Goal: Communication & Community: Connect with others

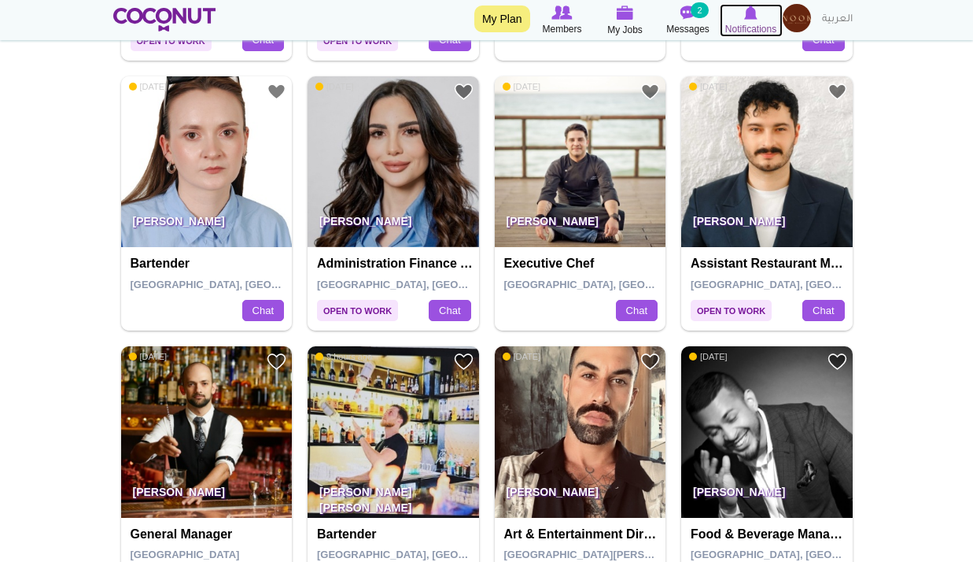
click at [744, 19] on img at bounding box center [750, 13] width 13 height 14
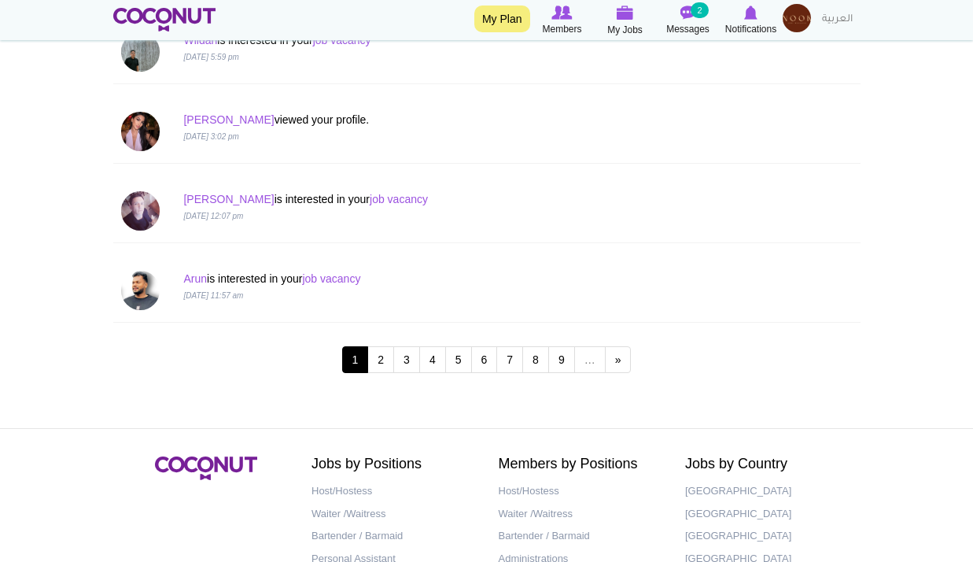
scroll to position [1549, 0]
click at [382, 352] on link "2" at bounding box center [380, 358] width 27 height 27
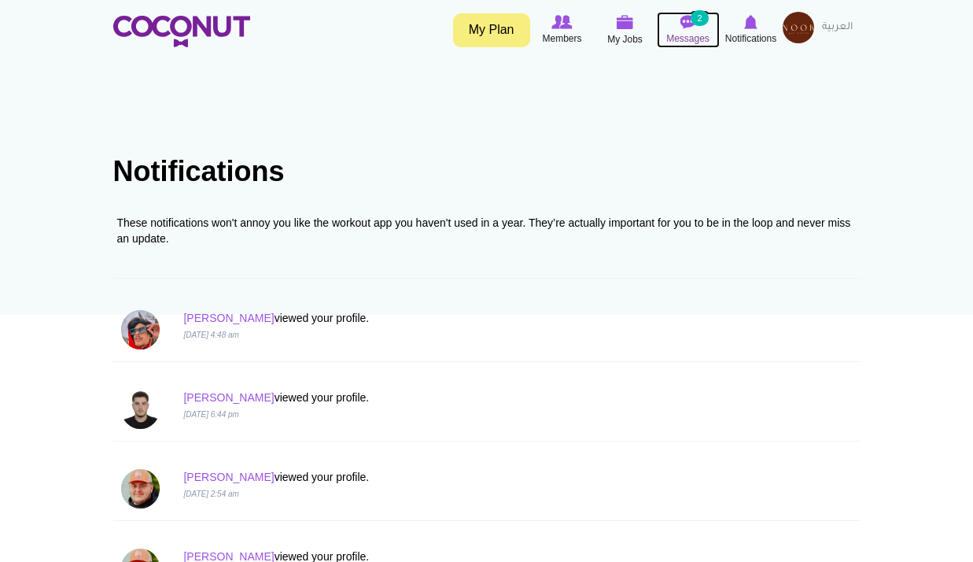
click at [708, 26] on icon at bounding box center [689, 21] width 60 height 17
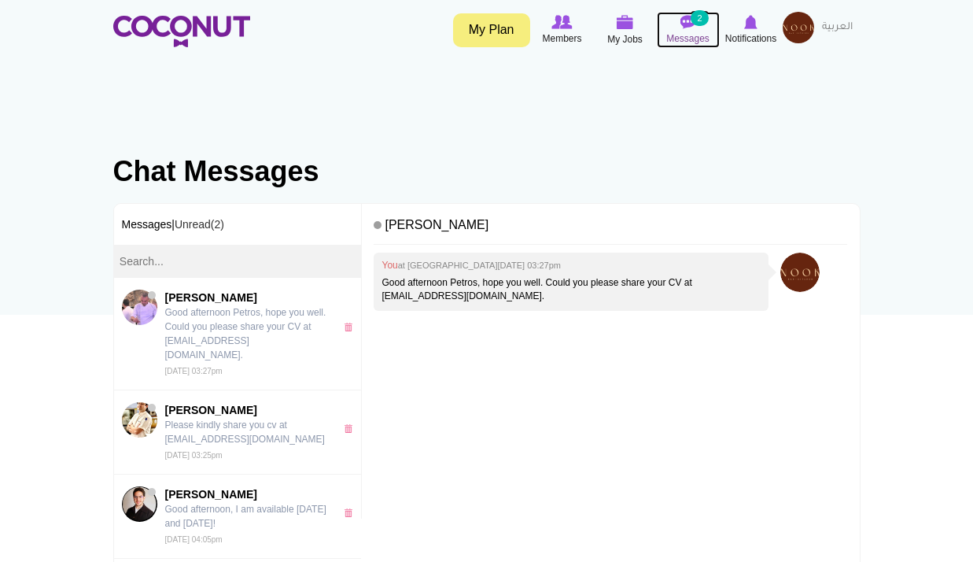
click at [671, 37] on span "Messages" at bounding box center [687, 39] width 43 height 16
click at [701, 32] on span "Messages" at bounding box center [687, 39] width 43 height 16
